Goal: Connect with others: Share content

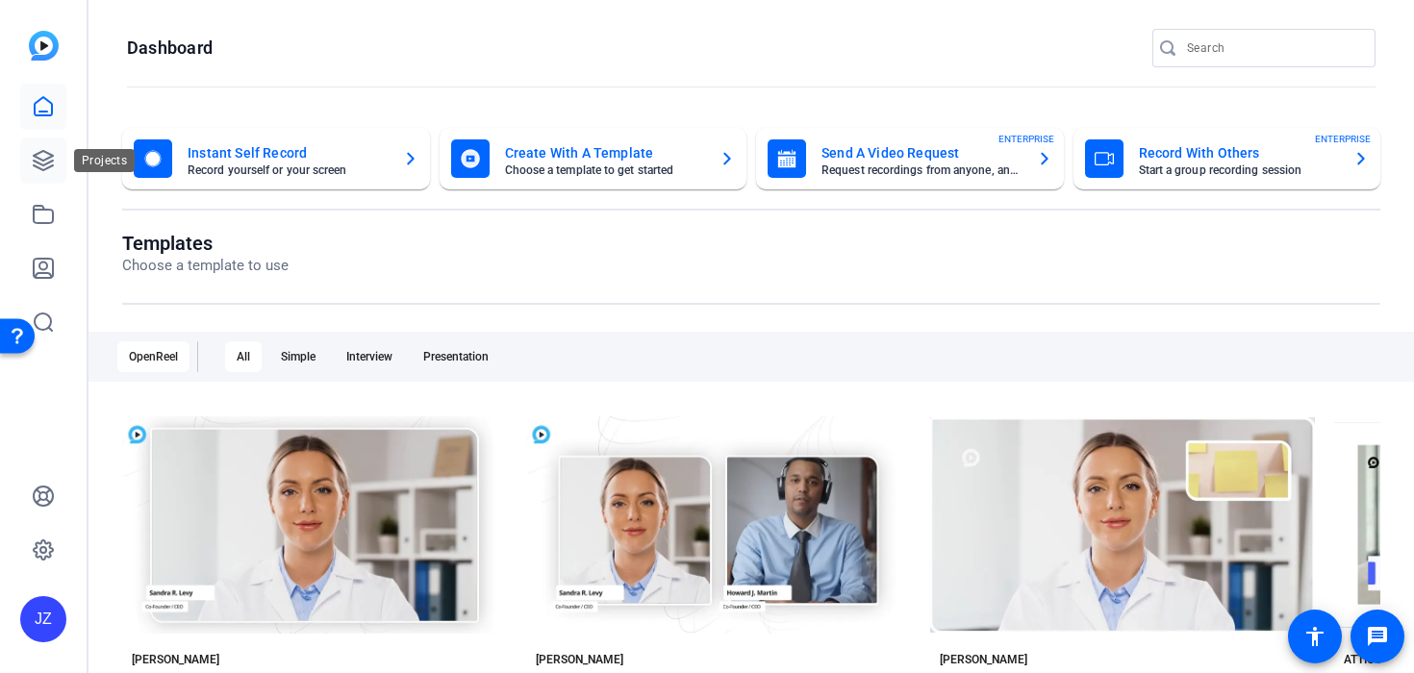
click at [29, 154] on link at bounding box center [43, 161] width 46 height 46
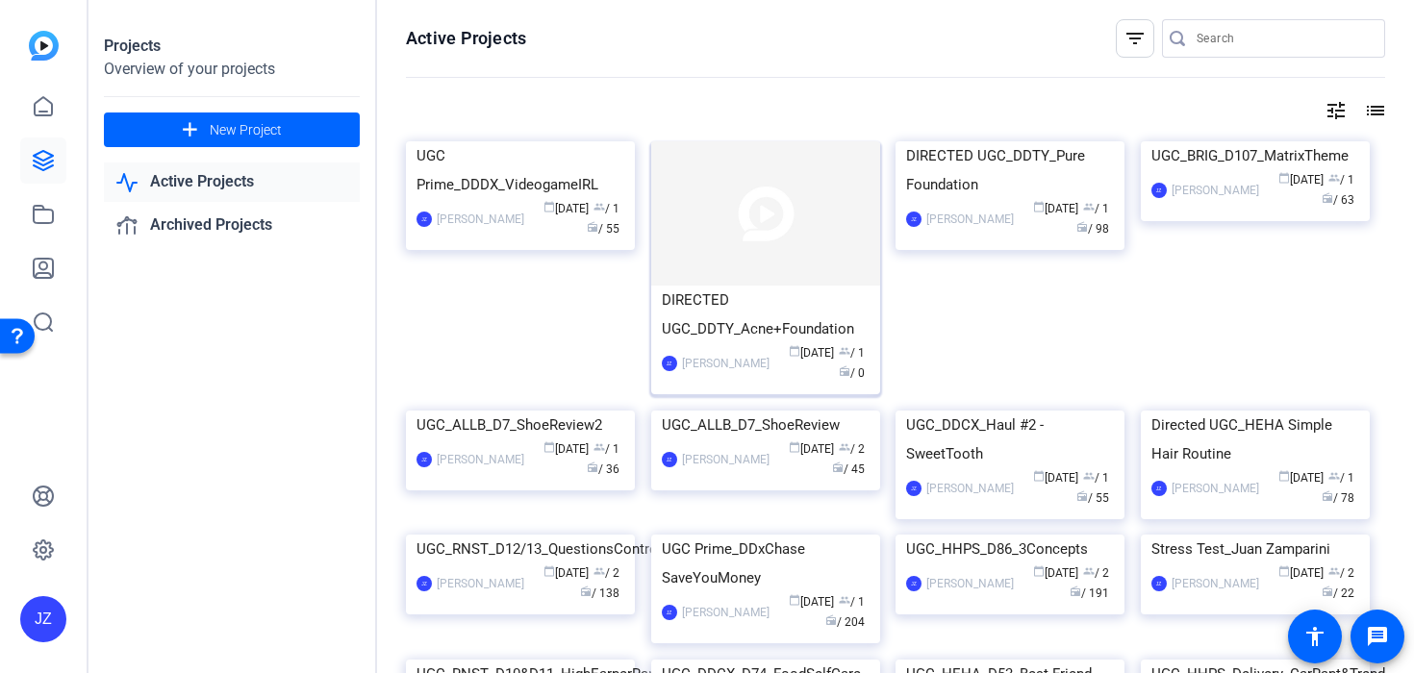
click at [722, 282] on img at bounding box center [765, 213] width 229 height 144
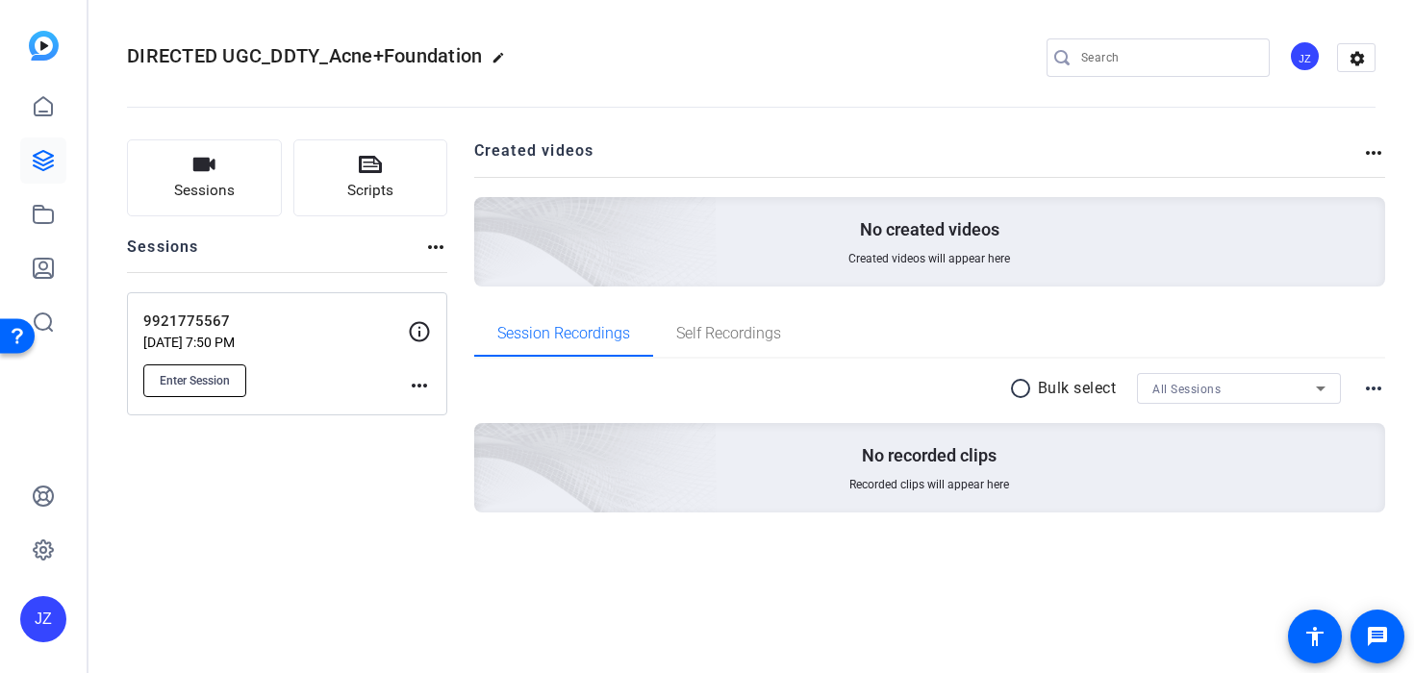
click at [239, 371] on button "Enter Session" at bounding box center [194, 381] width 103 height 33
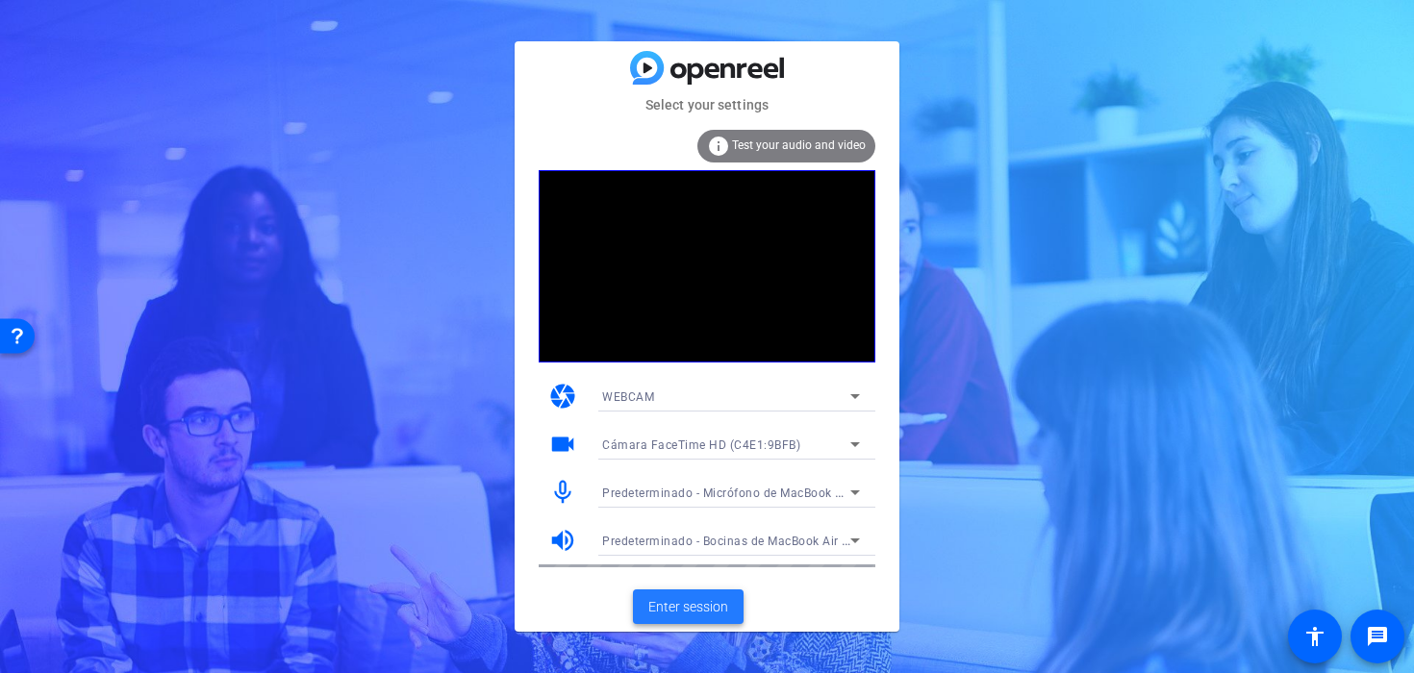
click at [718, 606] on span "Enter session" at bounding box center [688, 607] width 80 height 20
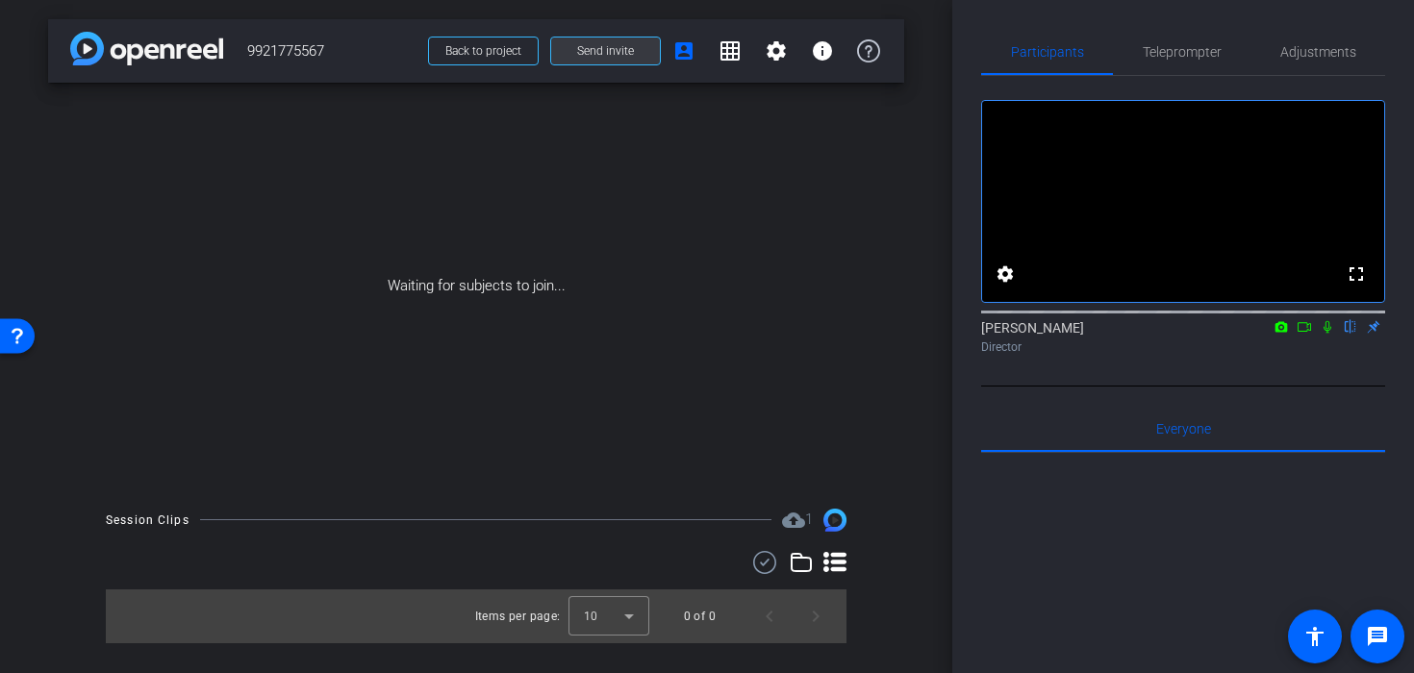
click at [627, 45] on span "Send invite" at bounding box center [605, 50] width 57 height 15
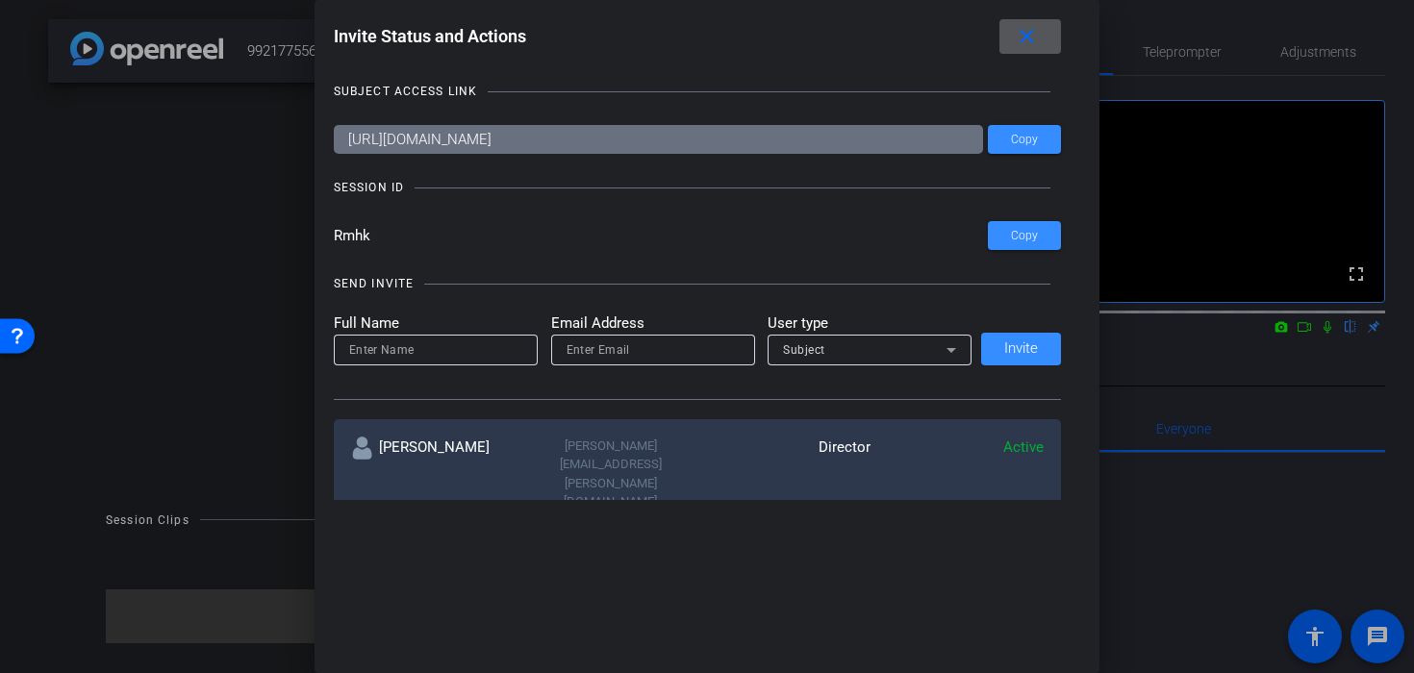
scroll to position [7, 0]
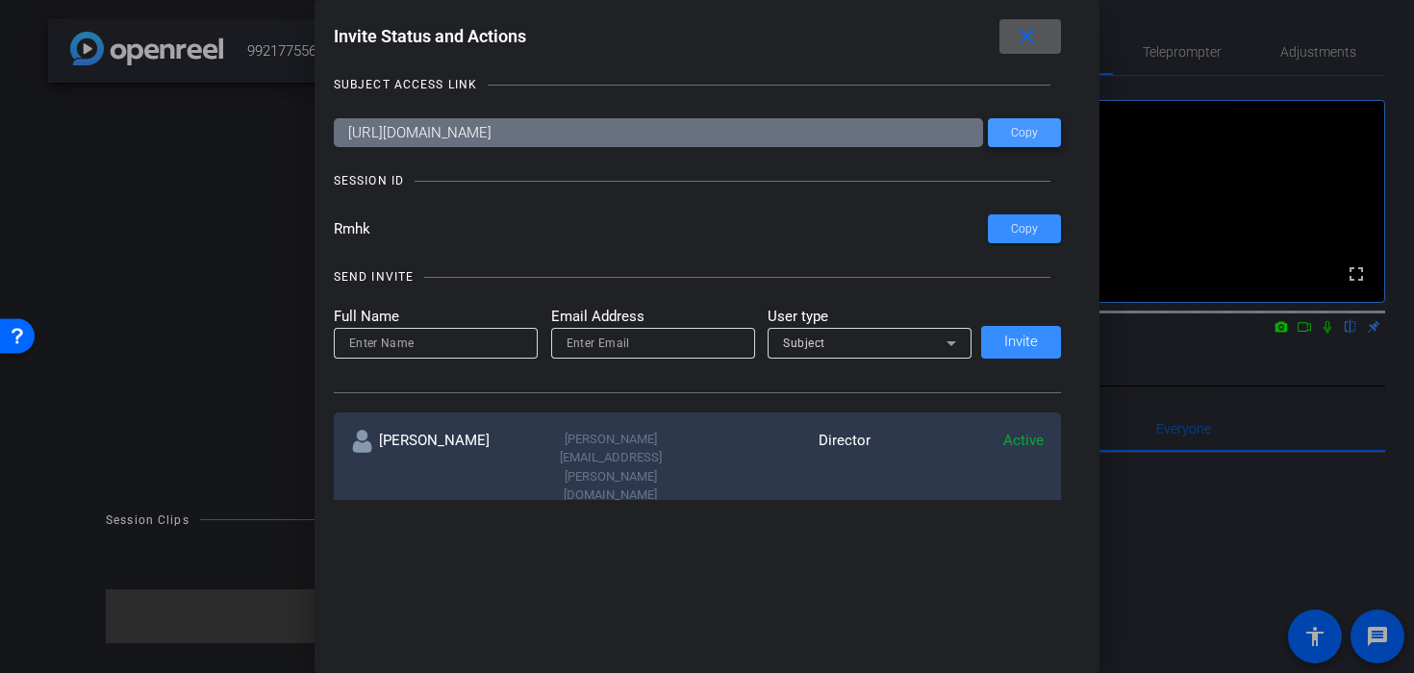
click at [1012, 138] on span "Copy" at bounding box center [1024, 133] width 27 height 14
click at [1044, 229] on span at bounding box center [1024, 229] width 73 height 46
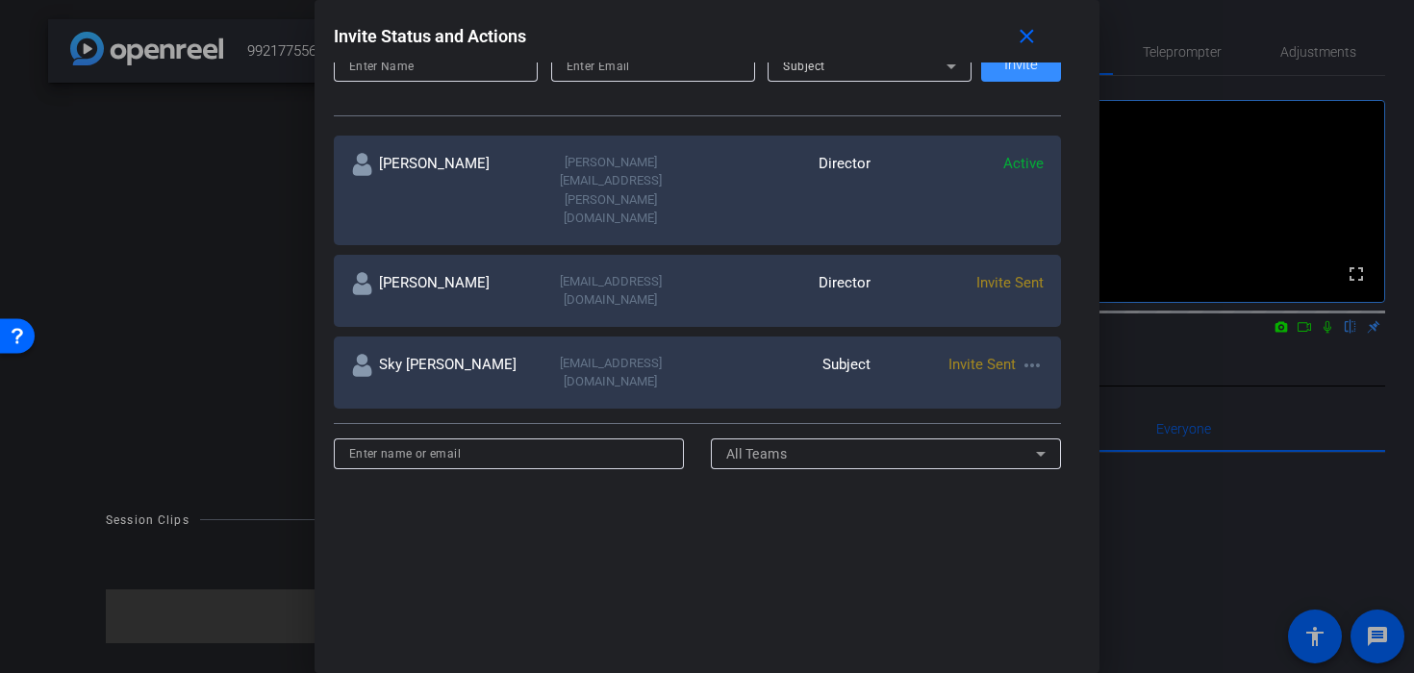
scroll to position [276, 0]
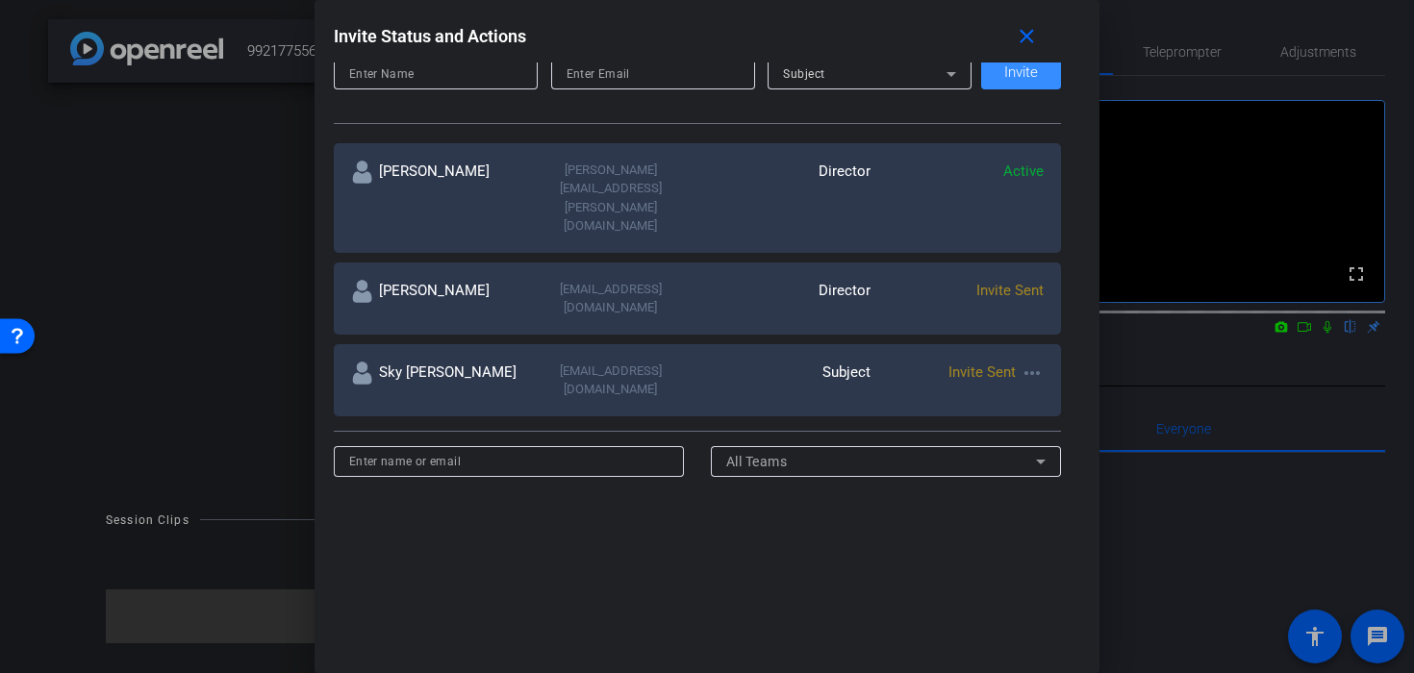
click at [274, 274] on div at bounding box center [707, 336] width 1414 height 673
